Goal: Task Accomplishment & Management: Manage account settings

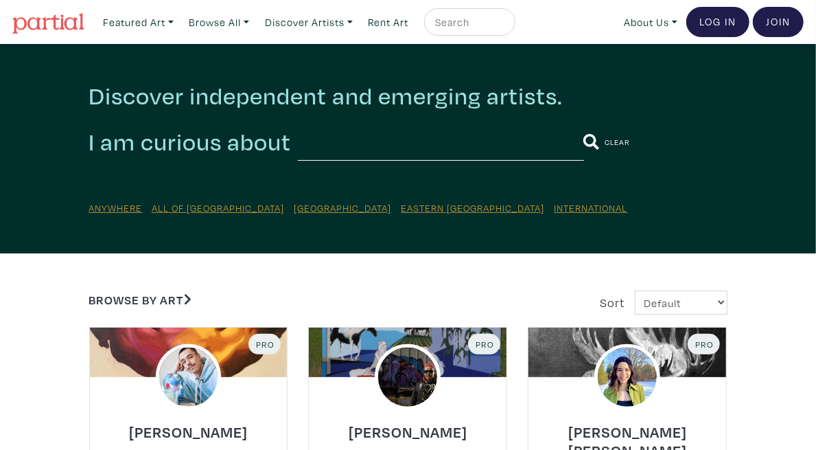
click at [58, 32] on img at bounding box center [48, 23] width 72 height 21
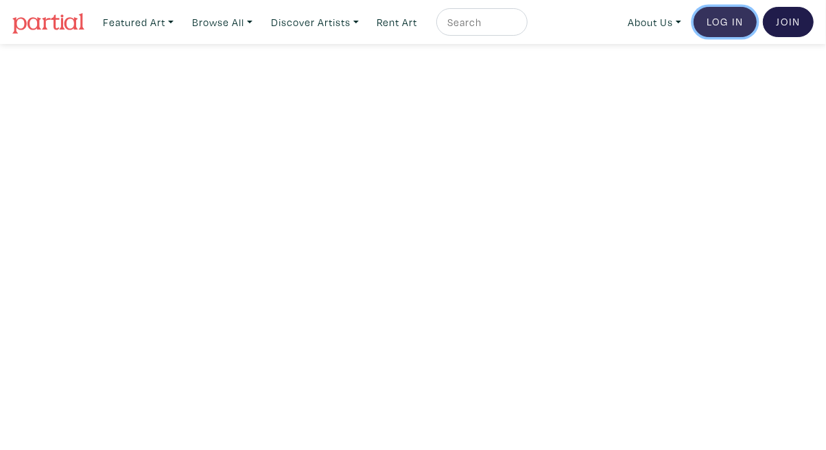
click at [711, 21] on link "Log In" at bounding box center [725, 22] width 63 height 30
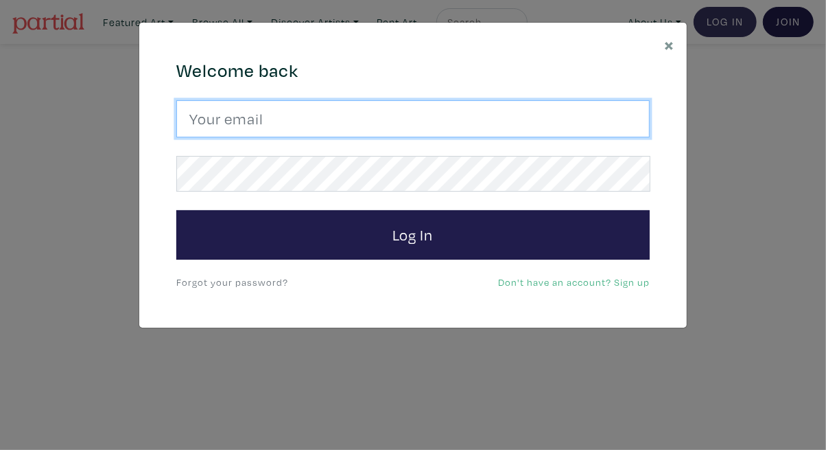
type input "tylerburey1@gmail.com"
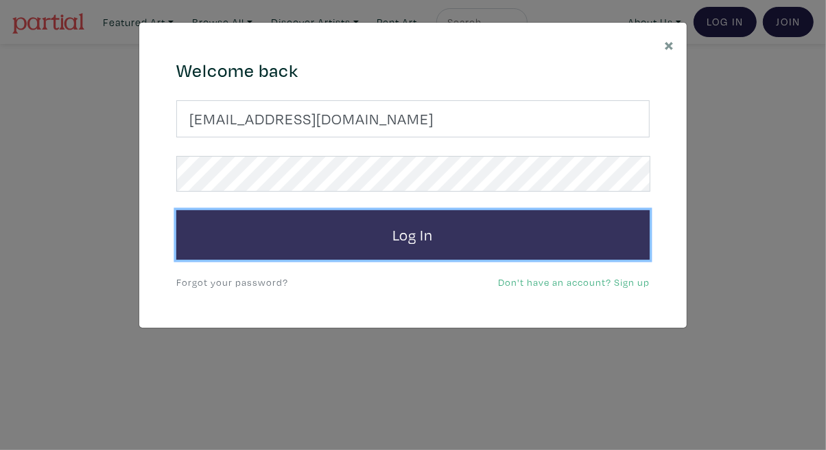
click at [443, 223] on button "Log In" at bounding box center [413, 234] width 474 height 49
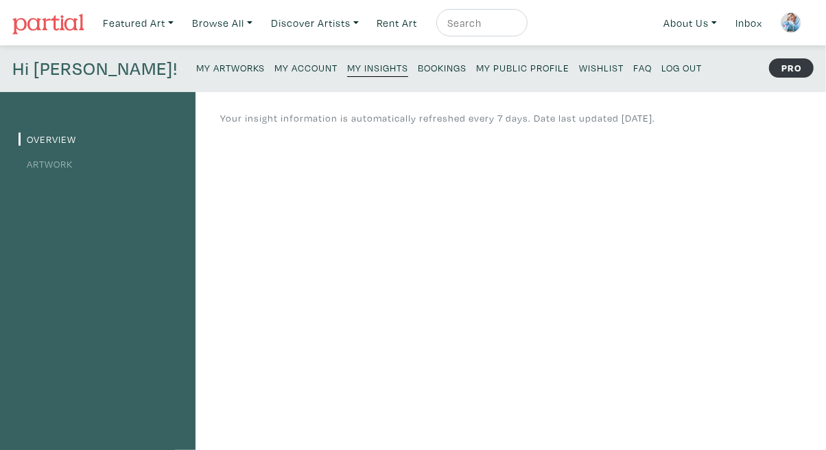
click at [58, 168] on link "Artwork" at bounding box center [46, 163] width 54 height 13
click at [196, 72] on small "My Artworks" at bounding box center [230, 67] width 69 height 13
